Goal: Task Accomplishment & Management: Use online tool/utility

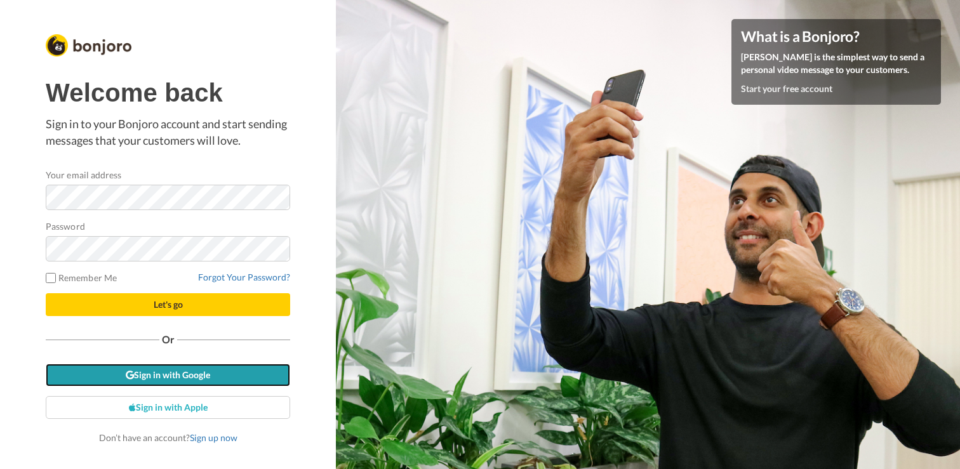
click at [154, 368] on link "Sign in with Google" at bounding box center [168, 375] width 244 height 23
